Goal: Task Accomplishment & Management: Manage account settings

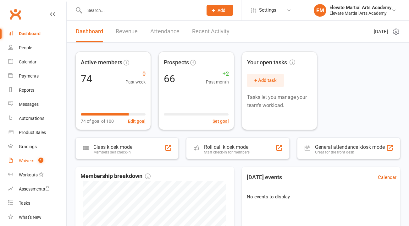
click at [28, 158] on link "Waivers 1" at bounding box center [37, 161] width 58 height 14
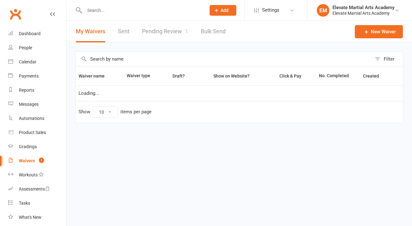
click at [163, 30] on link "Pending Review 1" at bounding box center [165, 32] width 46 height 22
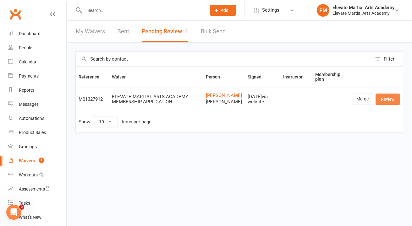
click at [388, 105] on link "Review" at bounding box center [387, 99] width 24 height 11
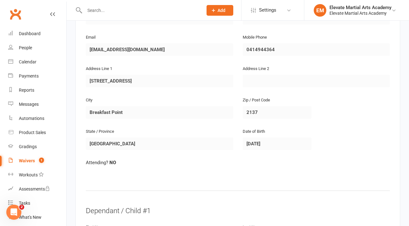
scroll to position [149, 0]
